Goal: Navigation & Orientation: Understand site structure

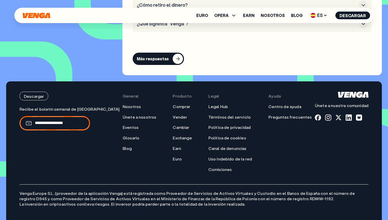
scroll to position [2446, 0]
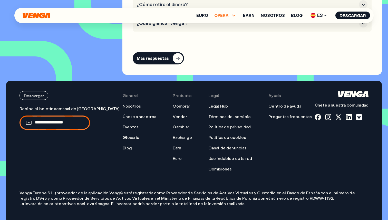
click at [223, 17] on span "OPERA" at bounding box center [221, 15] width 14 height 4
click at [204, 15] on link "Euro" at bounding box center [202, 15] width 12 height 4
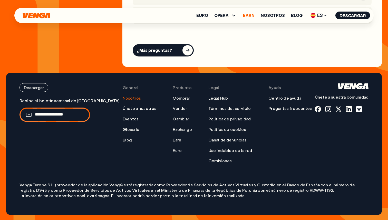
click at [249, 16] on link "Earn" at bounding box center [249, 15] width 12 height 4
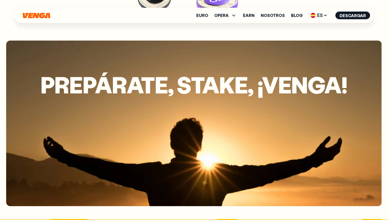
scroll to position [2314, 0]
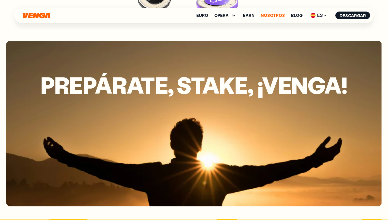
click at [277, 15] on link "Nosotros" at bounding box center [273, 15] width 24 height 4
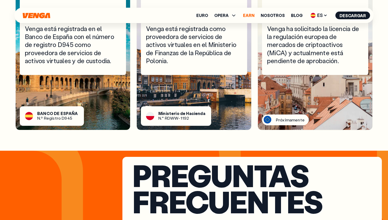
scroll to position [1744, 0]
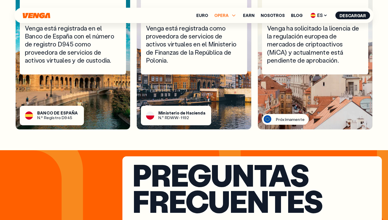
click at [225, 16] on span "OPERA" at bounding box center [221, 15] width 14 height 4
click at [225, 27] on link "Comprar" at bounding box center [225, 26] width 18 height 5
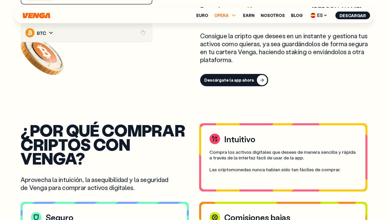
click at [232, 17] on span "OPERA" at bounding box center [225, 15] width 23 height 6
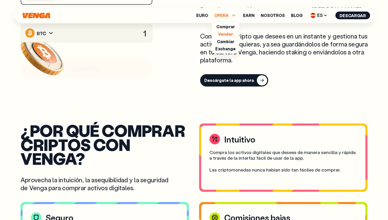
click at [226, 35] on link "Vender" at bounding box center [225, 33] width 15 height 5
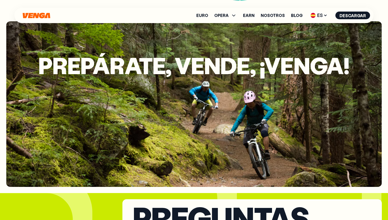
scroll to position [1217, 0]
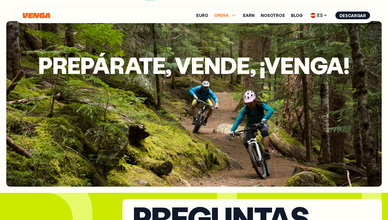
click at [229, 15] on span "OPERA" at bounding box center [221, 15] width 14 height 4
click at [225, 43] on link "Cambiar" at bounding box center [225, 41] width 17 height 5
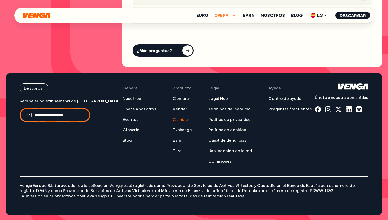
scroll to position [1588, 0]
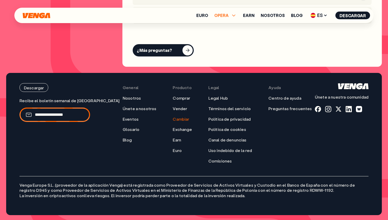
click at [226, 17] on span "OPERA" at bounding box center [221, 15] width 14 height 4
click at [225, 49] on link "Exchange" at bounding box center [225, 48] width 20 height 5
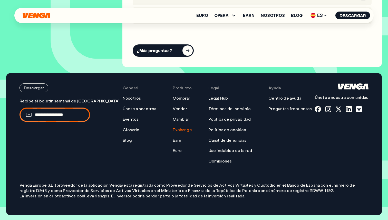
scroll to position [1886, 0]
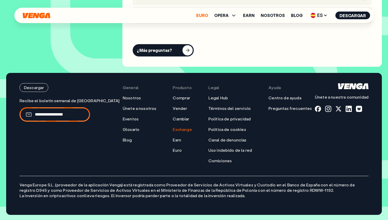
click at [208, 14] on link "Euro" at bounding box center [202, 15] width 12 height 4
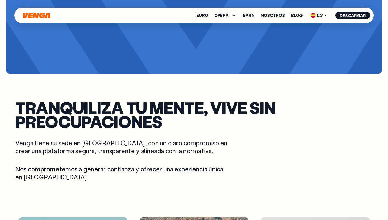
scroll to position [1125, 0]
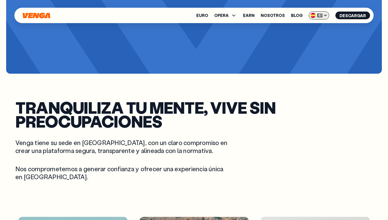
click at [323, 13] on span "ES" at bounding box center [319, 15] width 21 height 8
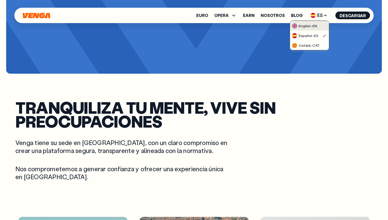
click at [305, 25] on div "English - EN" at bounding box center [304, 25] width 25 height 5
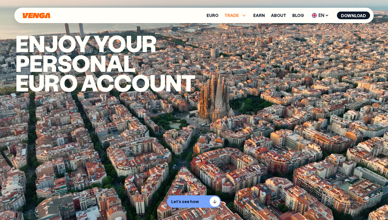
click at [244, 15] on icon at bounding box center [243, 16] width 3 height 2
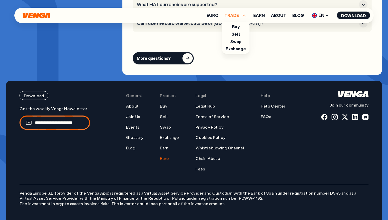
scroll to position [2063, 0]
